Goal: Task Accomplishment & Management: Manage account settings

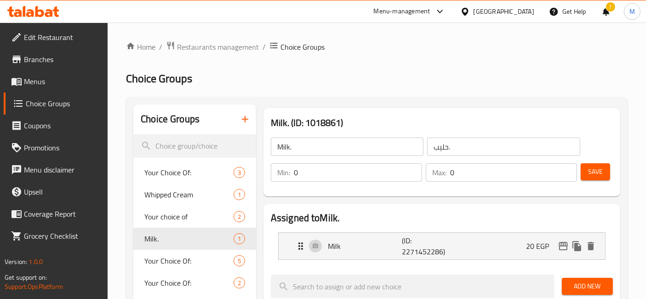
click at [56, 15] on icon at bounding box center [55, 11] width 6 height 11
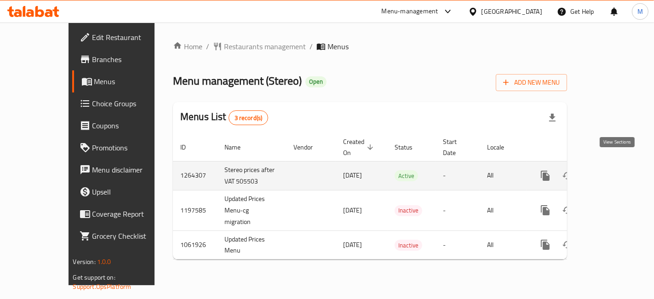
click at [614, 170] on icon "enhanced table" at bounding box center [611, 175] width 11 height 11
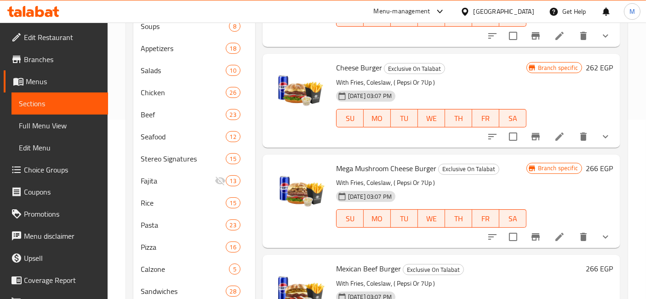
scroll to position [180, 0]
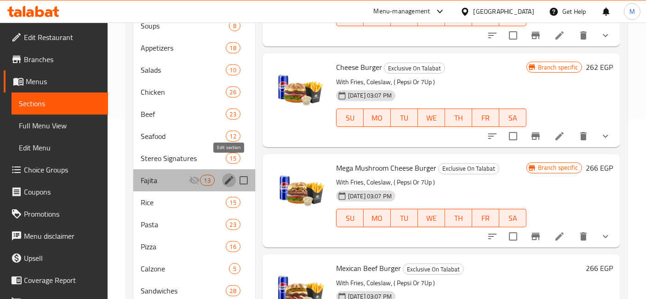
click at [224, 175] on icon "edit" at bounding box center [228, 180] width 11 height 11
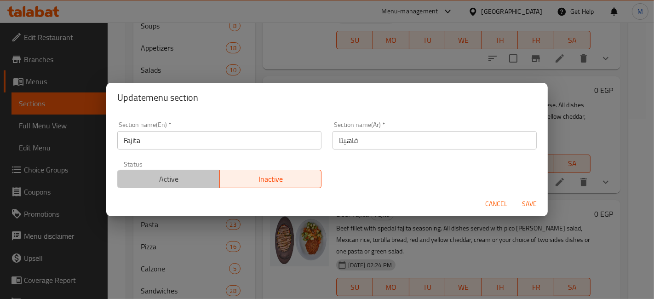
click at [180, 172] on span "Active" at bounding box center [168, 178] width 95 height 13
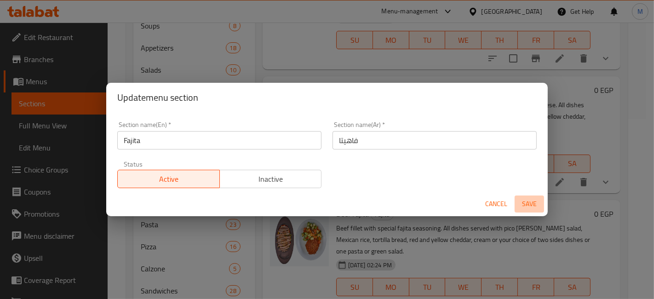
click at [535, 202] on span "Save" at bounding box center [529, 203] width 22 height 11
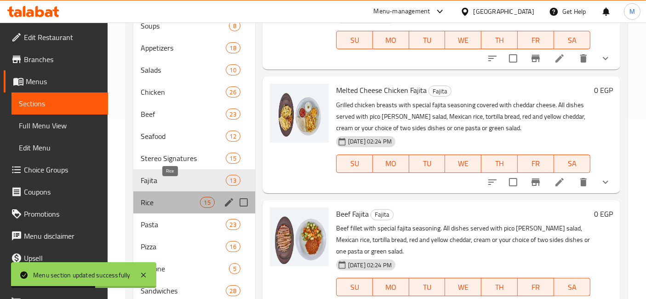
click at [188, 197] on span "Rice" at bounding box center [170, 202] width 59 height 11
